Goal: Information Seeking & Learning: Check status

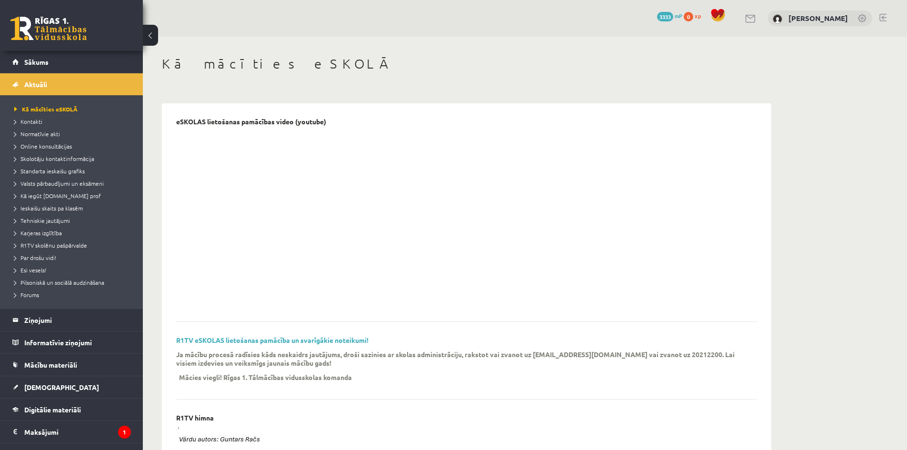
scroll to position [48, 0]
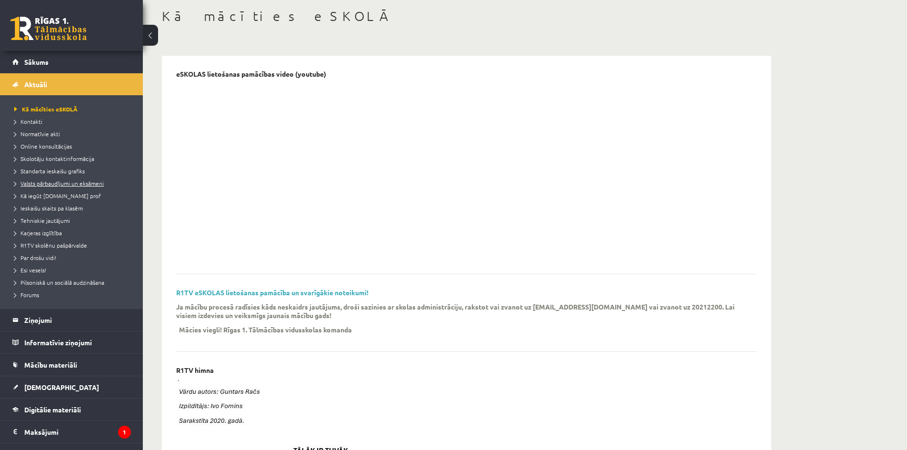
click at [39, 185] on span "Valsts pārbaudījumi un eksāmeni" at bounding box center [58, 183] width 89 height 8
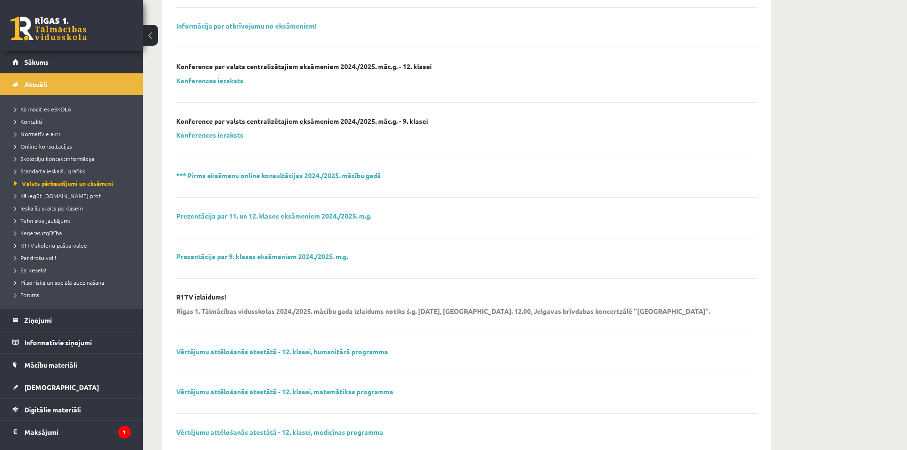
scroll to position [238, 0]
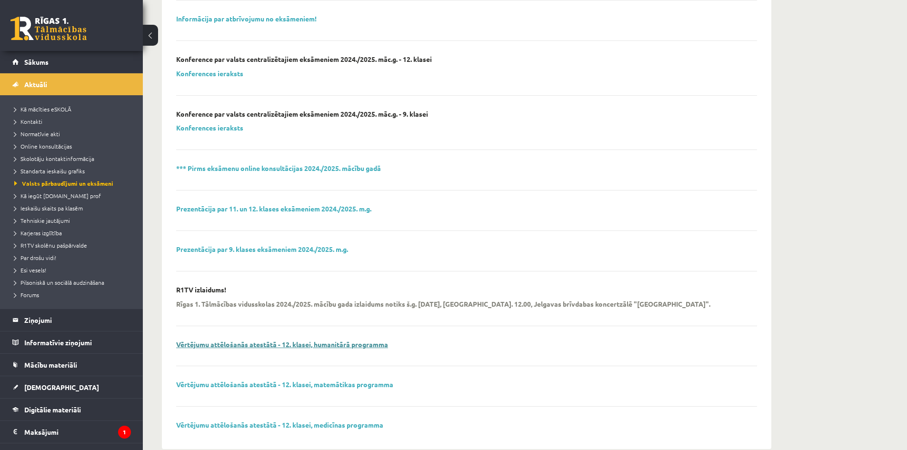
click at [339, 342] on link "Vērtējumu attēlošanās atestātā - 12. klasei, humanitārā programma" at bounding box center [282, 344] width 212 height 9
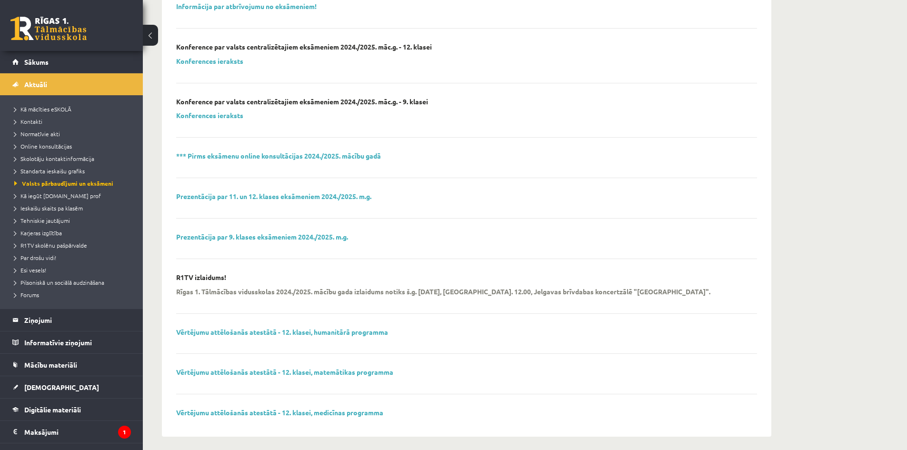
scroll to position [256, 0]
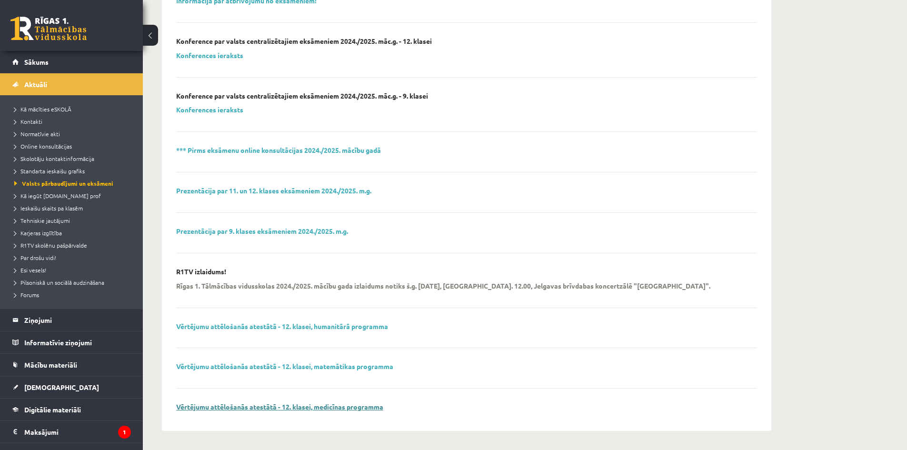
click at [373, 407] on link "Vērtējumu attēlošanās atestātā - 12. klasei, medicīnas programma" at bounding box center [279, 406] width 207 height 9
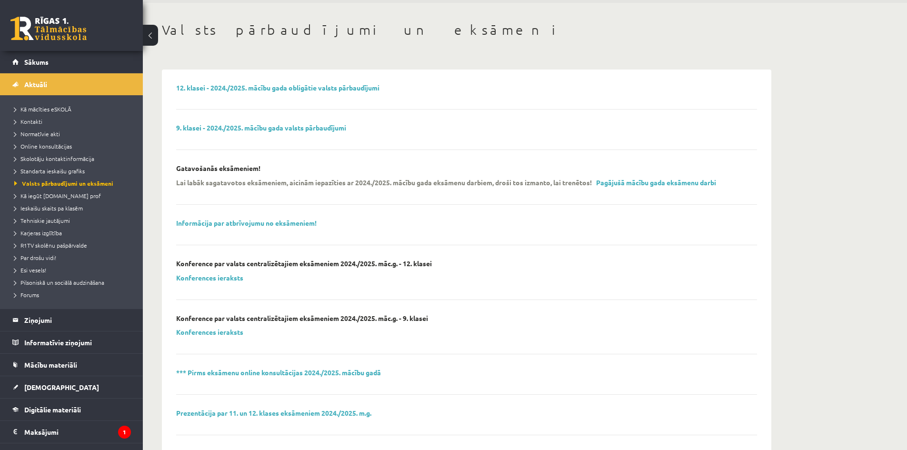
scroll to position [18, 0]
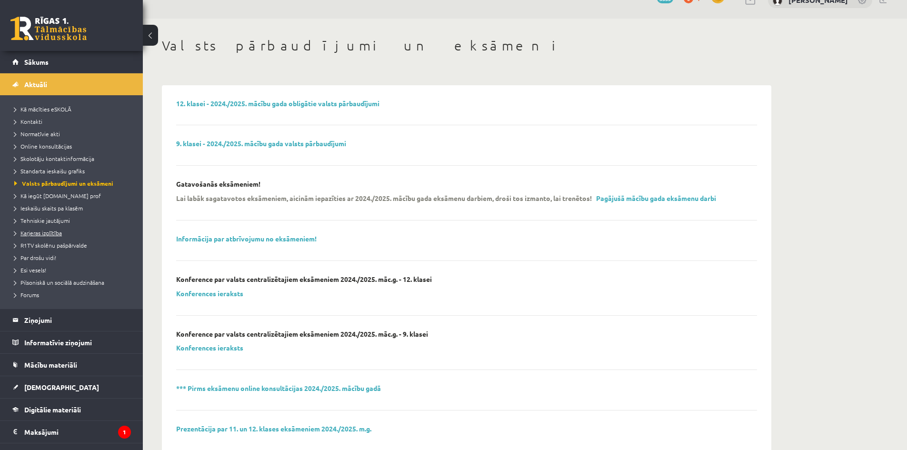
click at [56, 231] on span "Karjeras izglītība" at bounding box center [38, 233] width 48 height 8
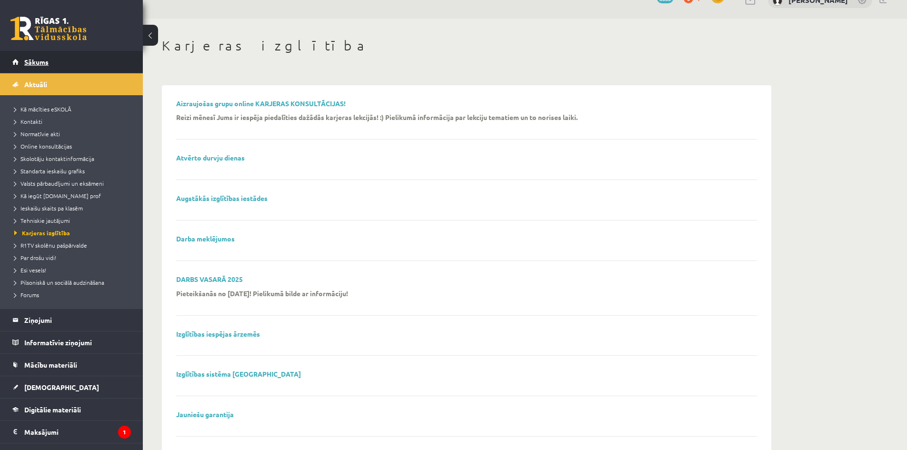
click at [31, 59] on span "Sākums" at bounding box center [36, 62] width 24 height 9
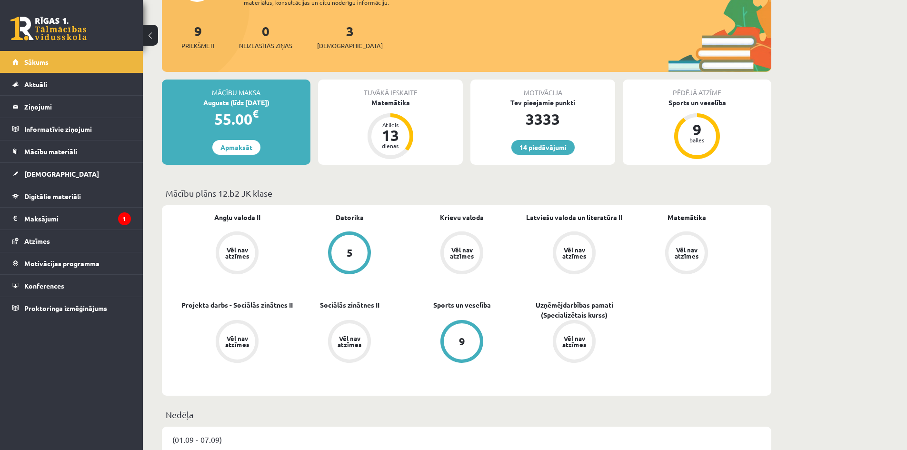
scroll to position [143, 0]
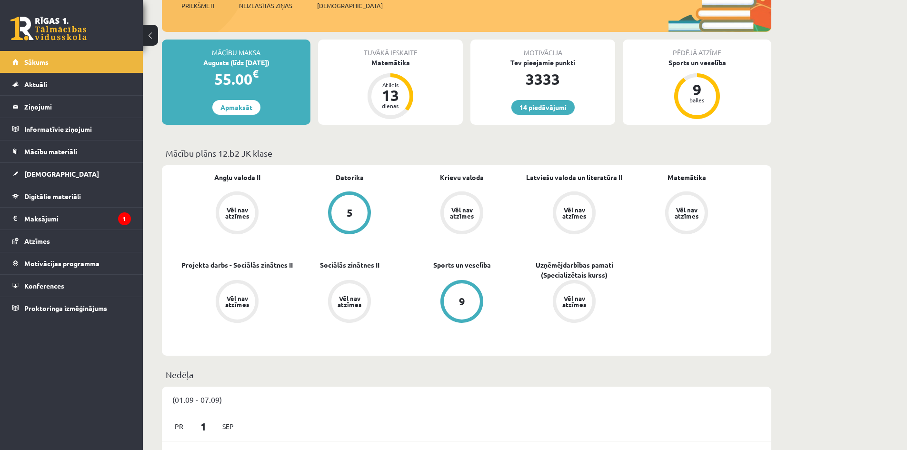
click at [698, 210] on div "Vēl nav atzīmes" at bounding box center [686, 213] width 27 height 12
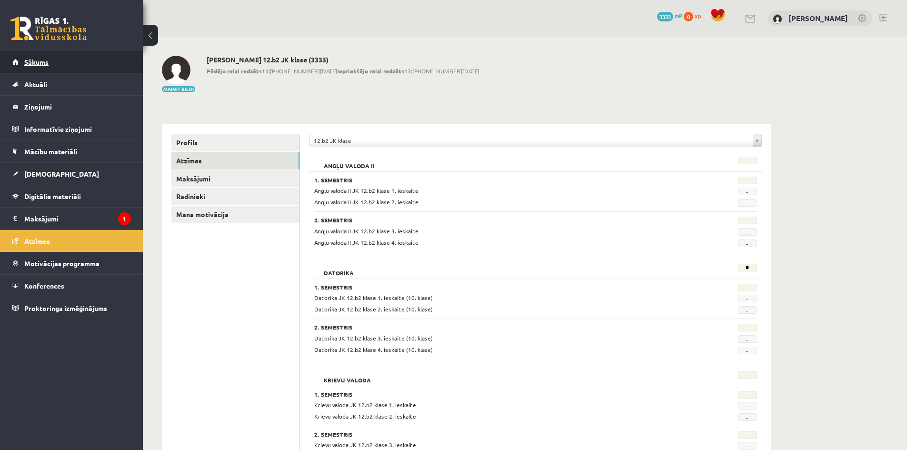
click at [41, 62] on span "Sākums" at bounding box center [36, 62] width 24 height 9
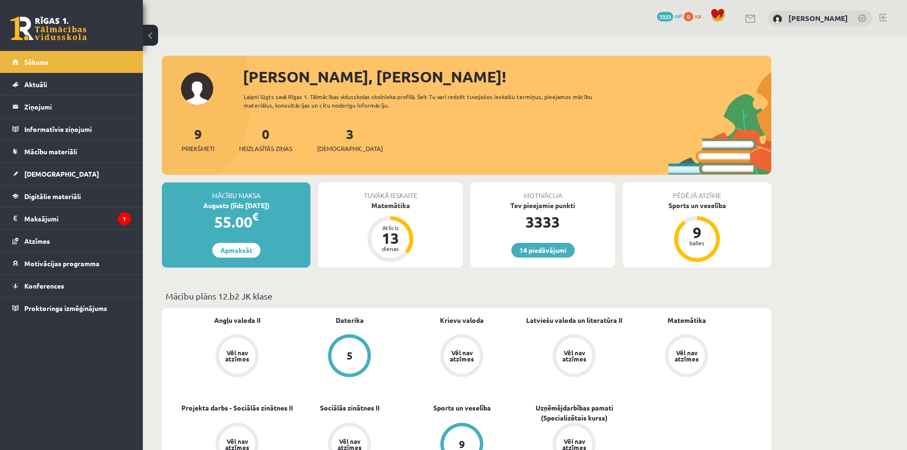
click at [745, 15] on link at bounding box center [750, 19] width 11 height 8
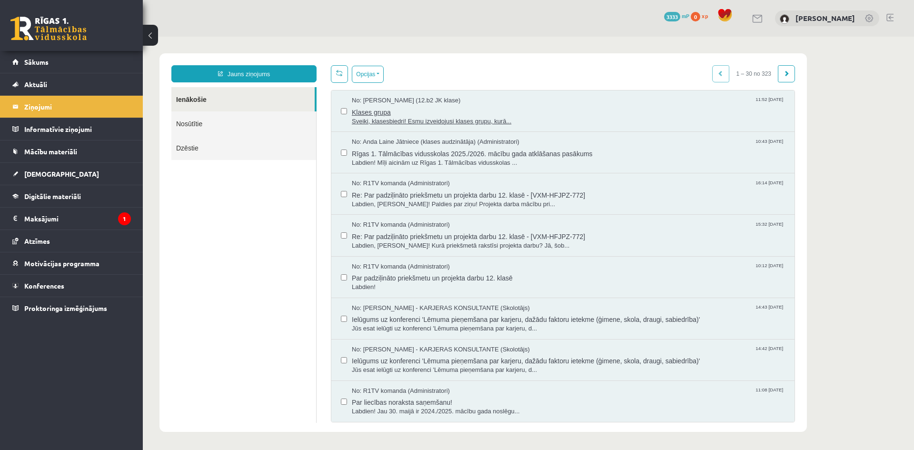
click at [395, 120] on span "Sveiki, klasesbiedri! Esmu izveidojusi klases grupu, kurā..." at bounding box center [568, 121] width 433 height 9
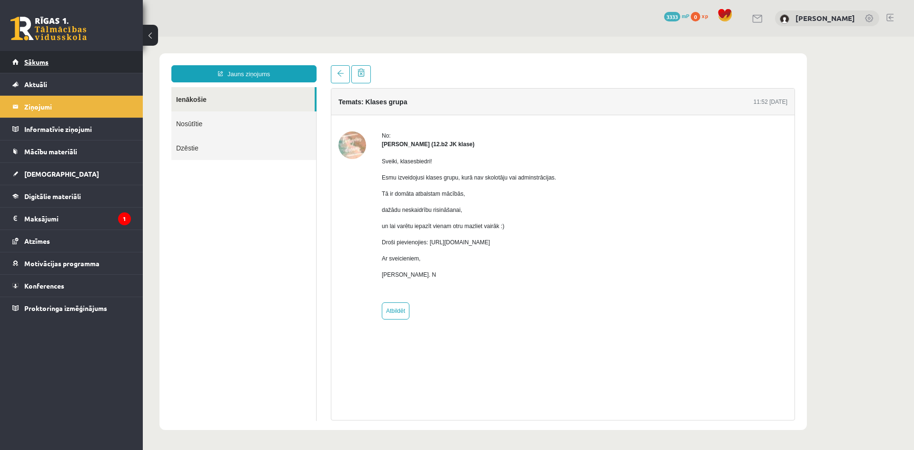
click at [29, 62] on span "Sākums" at bounding box center [36, 62] width 24 height 9
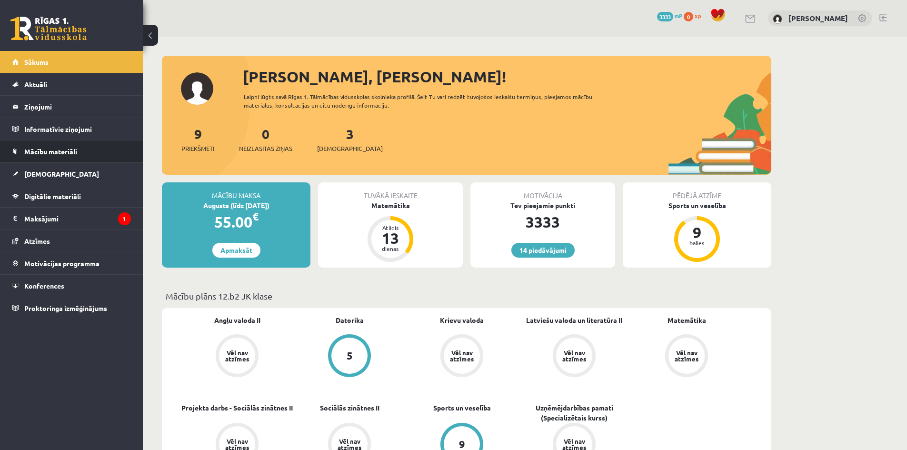
click at [46, 154] on span "Mācību materiāli" at bounding box center [50, 151] width 53 height 9
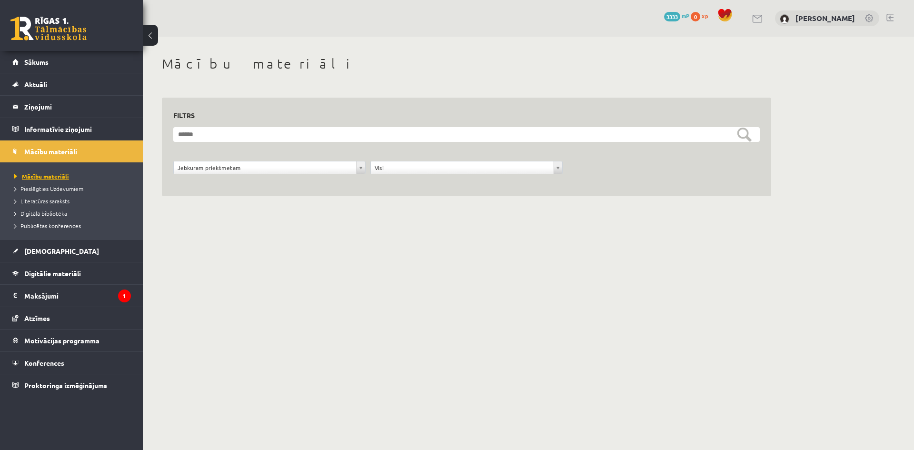
click at [43, 177] on span "Mācību materiāli" at bounding box center [41, 176] width 55 height 8
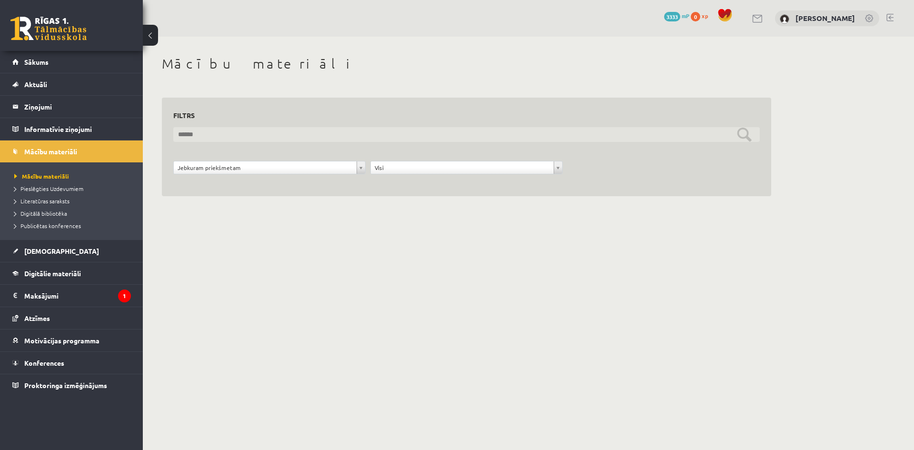
click at [277, 139] on input "text" at bounding box center [466, 134] width 586 height 15
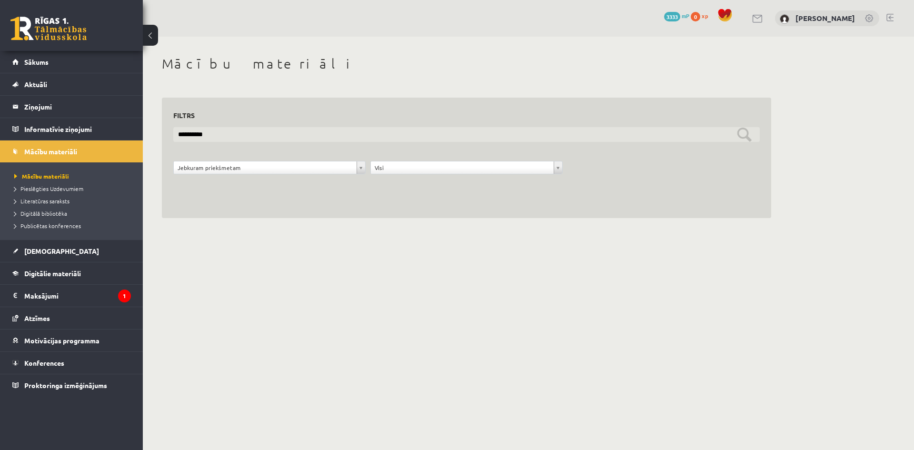
type input "**********"
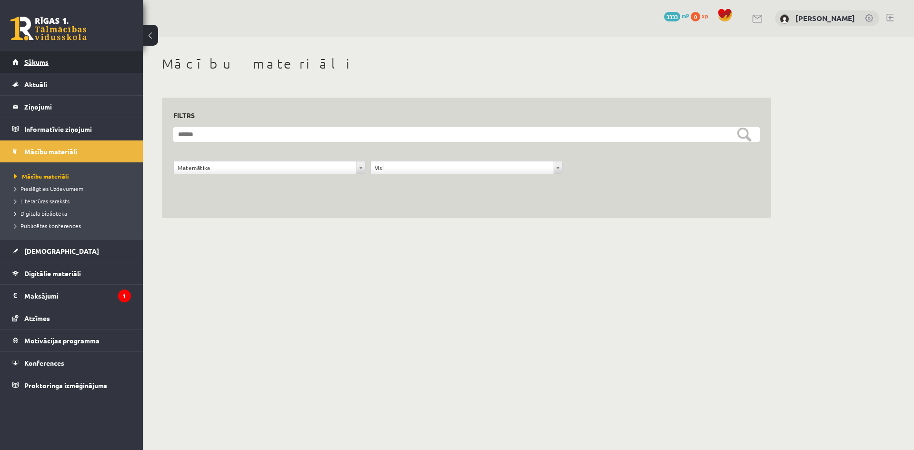
click at [30, 59] on span "Sākums" at bounding box center [36, 62] width 24 height 9
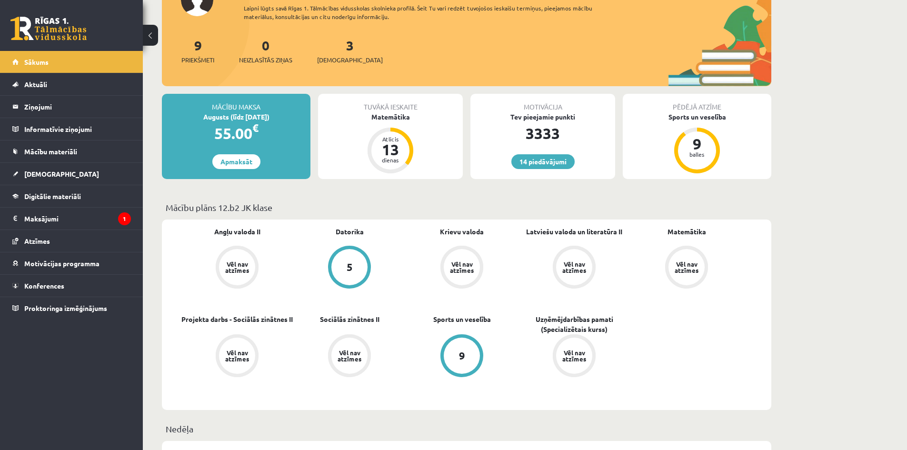
scroll to position [95, 0]
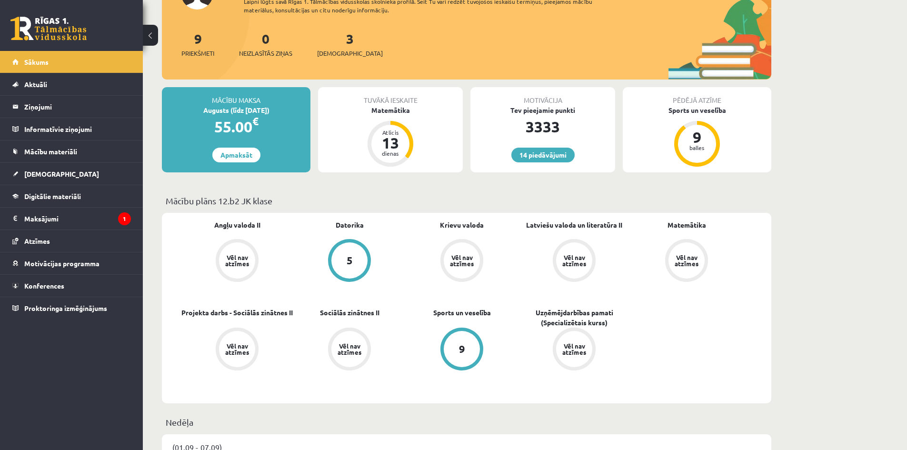
click at [689, 265] on div "Vēl nav atzīmes" at bounding box center [686, 260] width 27 height 12
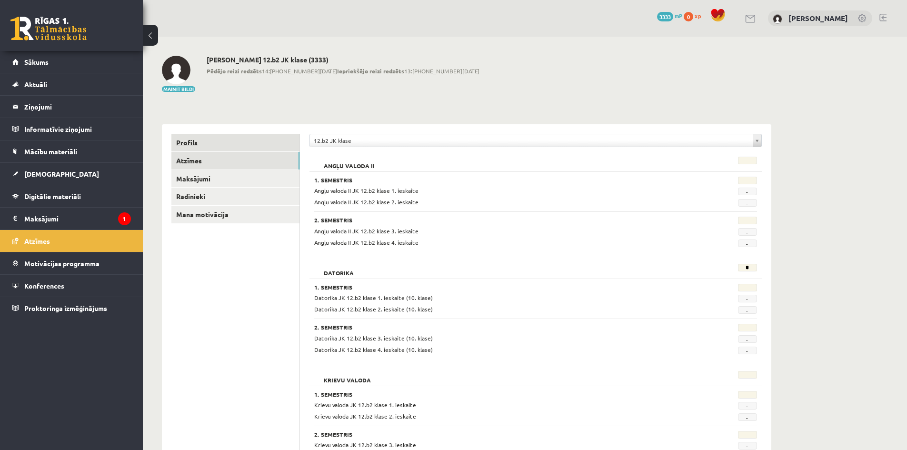
click at [190, 142] on link "Profils" at bounding box center [235, 143] width 128 height 18
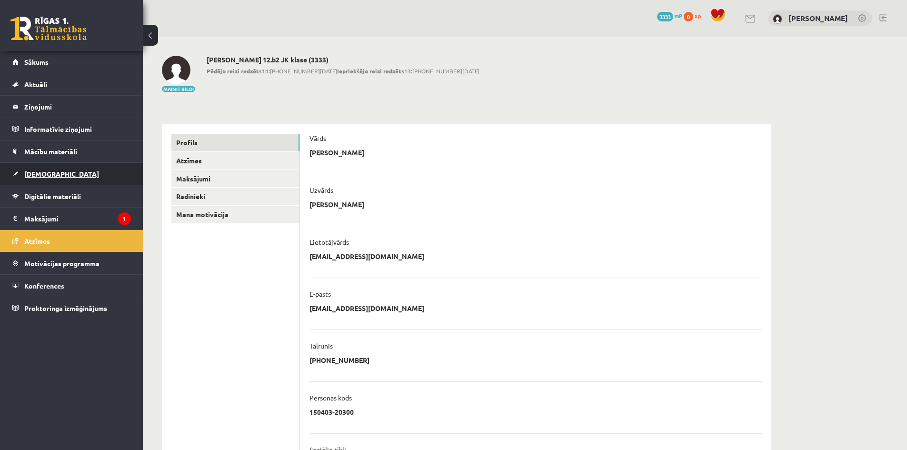
click at [42, 173] on span "[DEMOGRAPHIC_DATA]" at bounding box center [61, 173] width 75 height 9
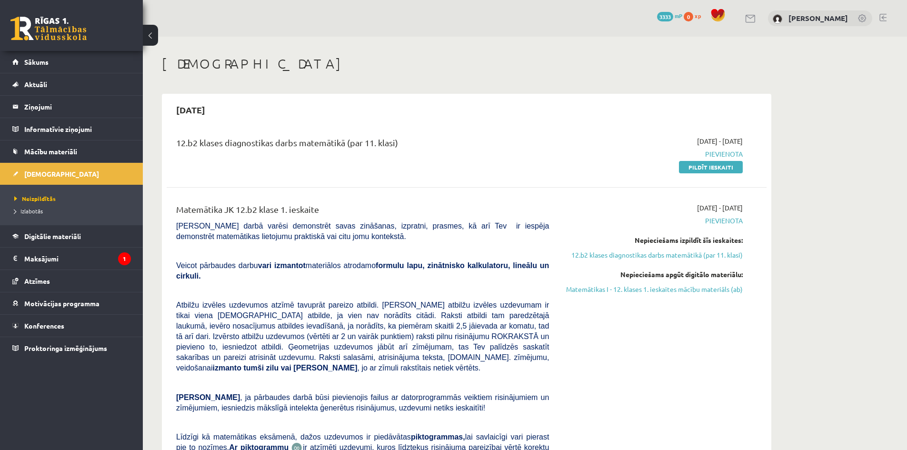
click at [882, 17] on link at bounding box center [882, 18] width 7 height 8
